Goal: Task Accomplishment & Management: Use online tool/utility

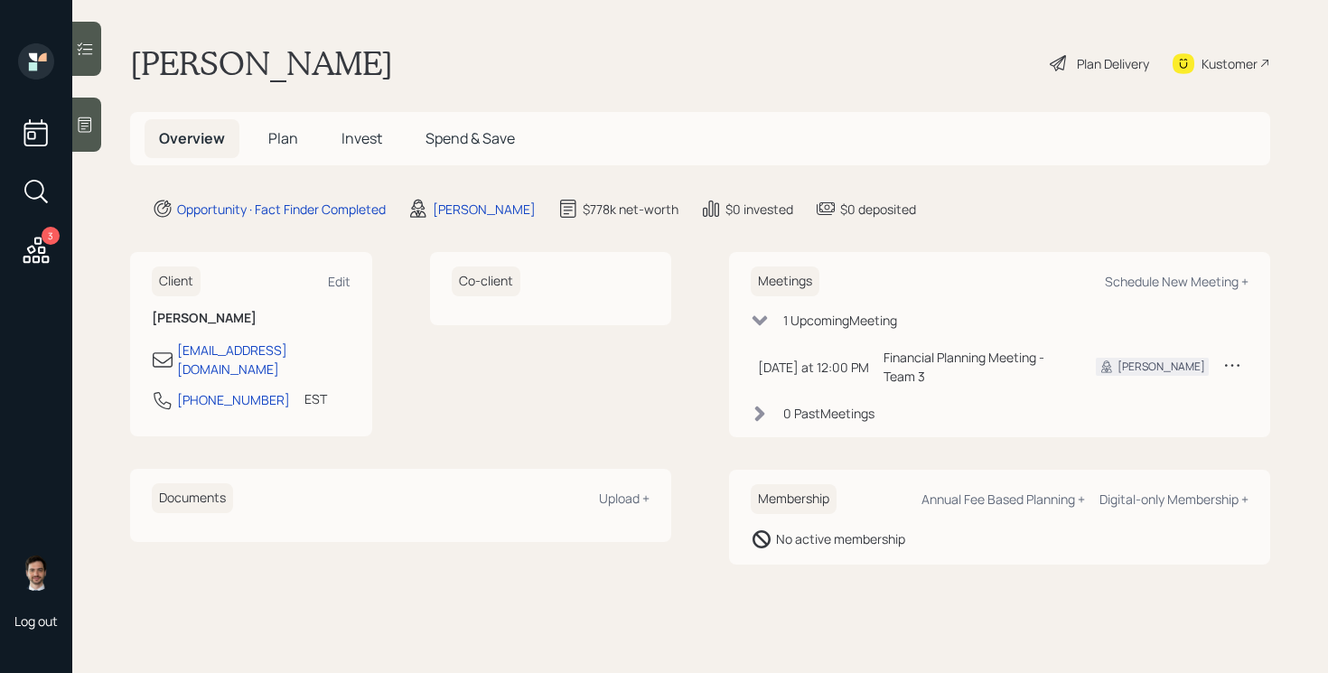
click at [1155, 296] on div "Meetings Schedule New Meeting + 1 Upcoming Meeting Today at 12:00 PM Tuesday, S…" at bounding box center [999, 344] width 541 height 185
click at [1156, 281] on div "Schedule New Meeting +" at bounding box center [1177, 281] width 144 height 17
select select "ef6b64e1-8f62-4a74-b865-a7df4b35b836"
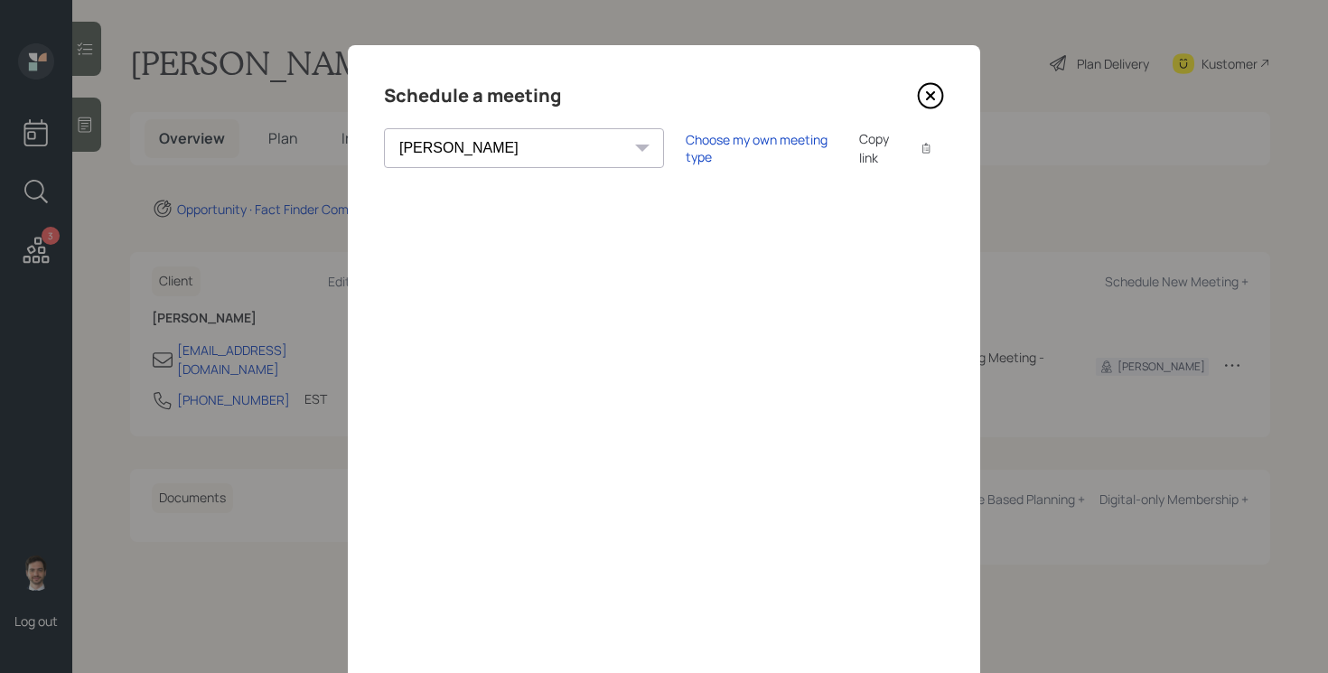
click at [925, 100] on icon at bounding box center [930, 95] width 27 height 27
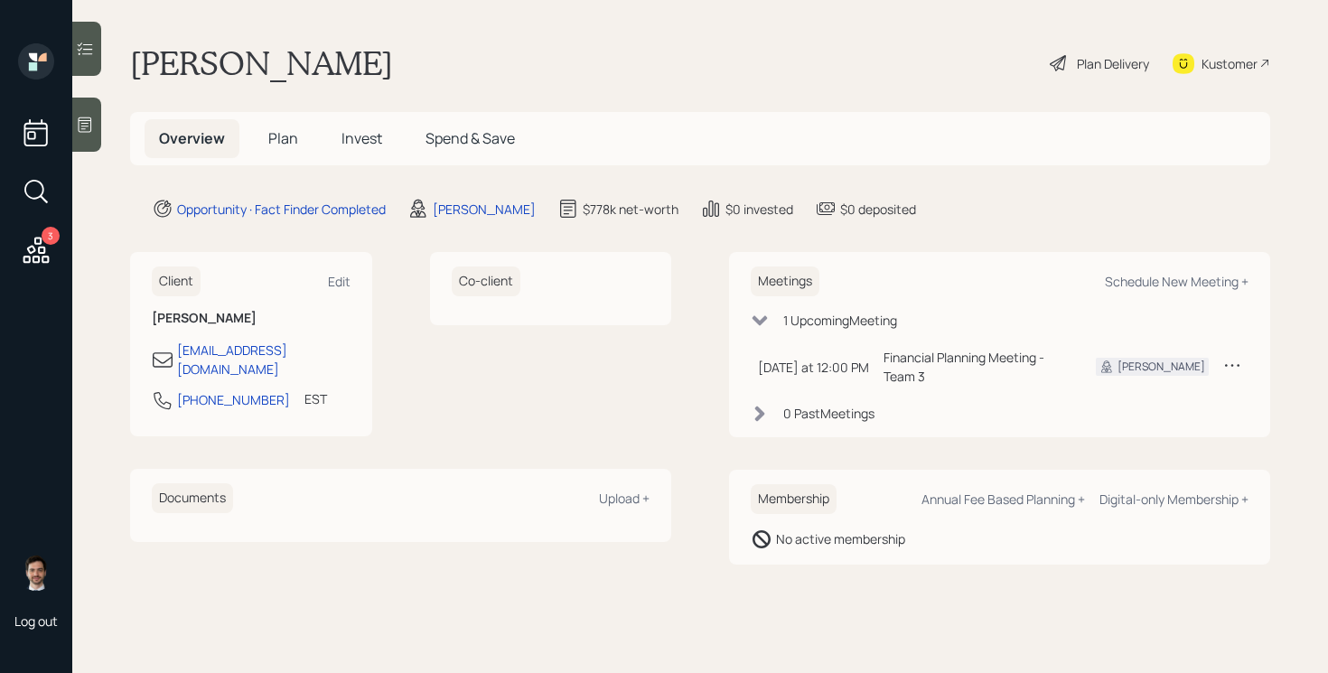
click at [347, 146] on span "Invest" at bounding box center [362, 138] width 41 height 20
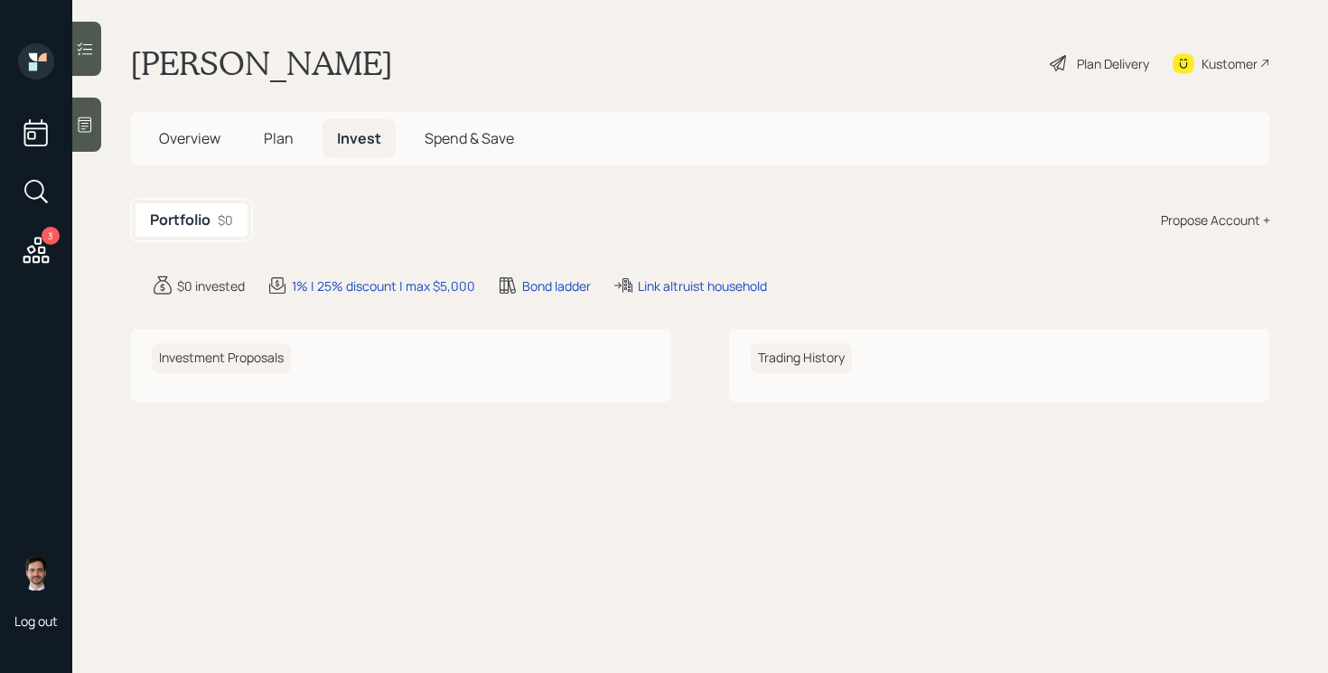
click at [1115, 61] on div "Plan Delivery" at bounding box center [1113, 63] width 72 height 19
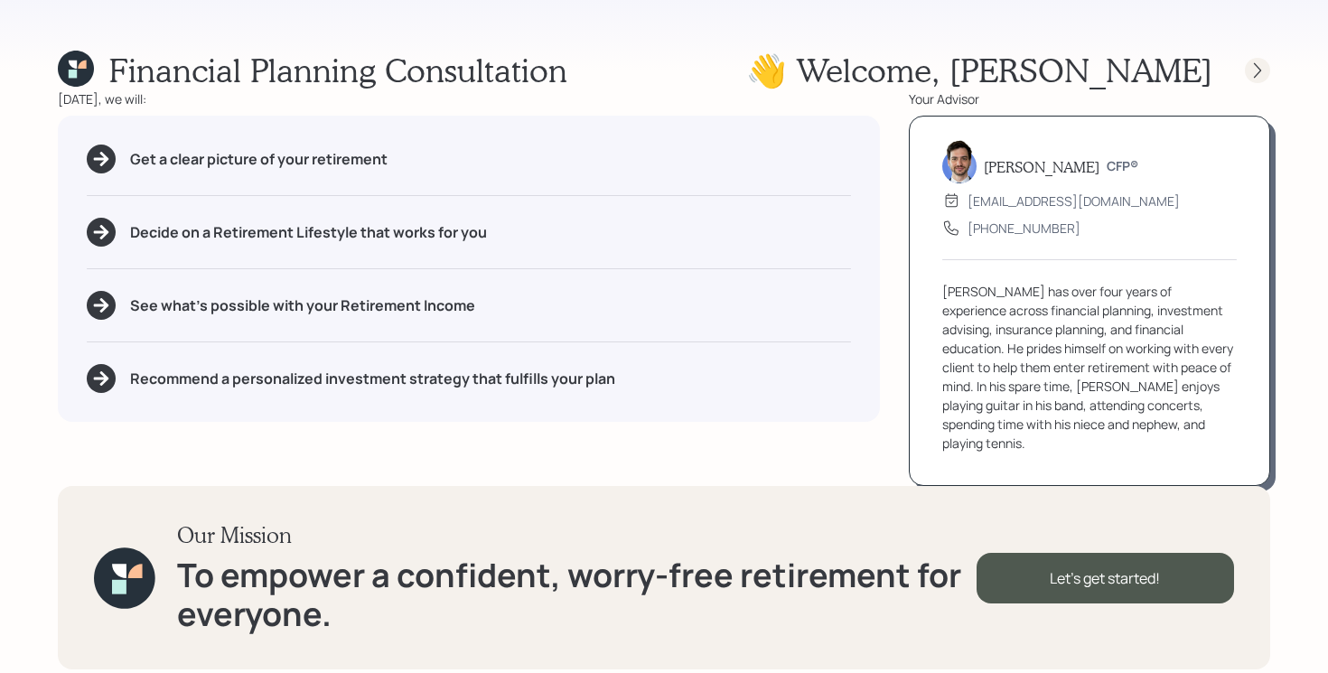
click at [1259, 71] on icon at bounding box center [1257, 69] width 7 height 15
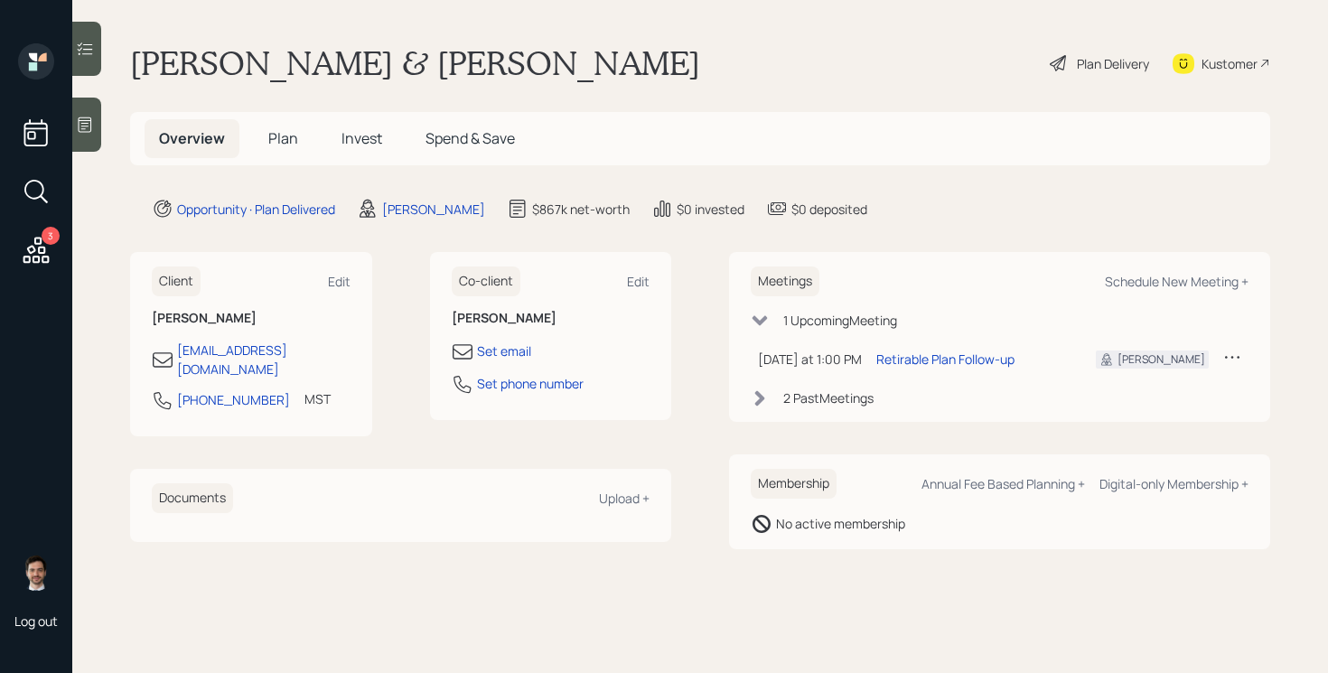
click at [1100, 62] on div "Plan Delivery" at bounding box center [1113, 63] width 72 height 19
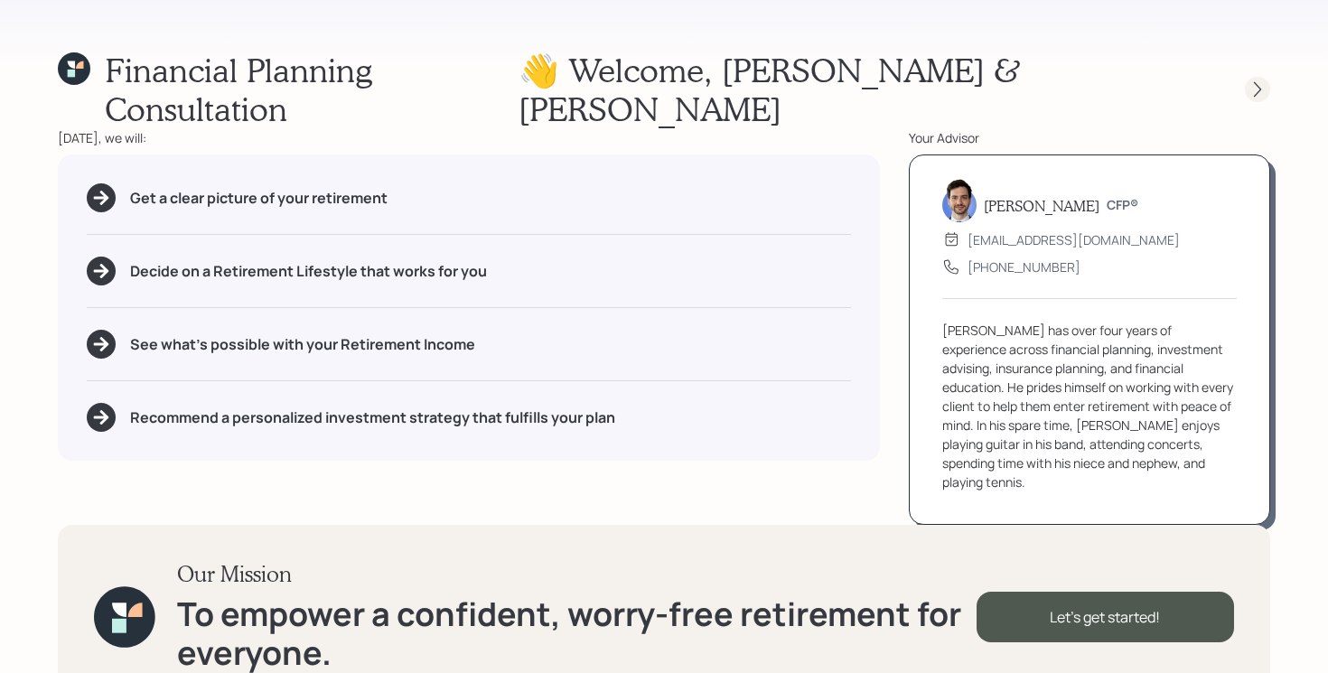
click at [1265, 80] on icon at bounding box center [1258, 89] width 18 height 18
